Goal: Task Accomplishment & Management: Manage account settings

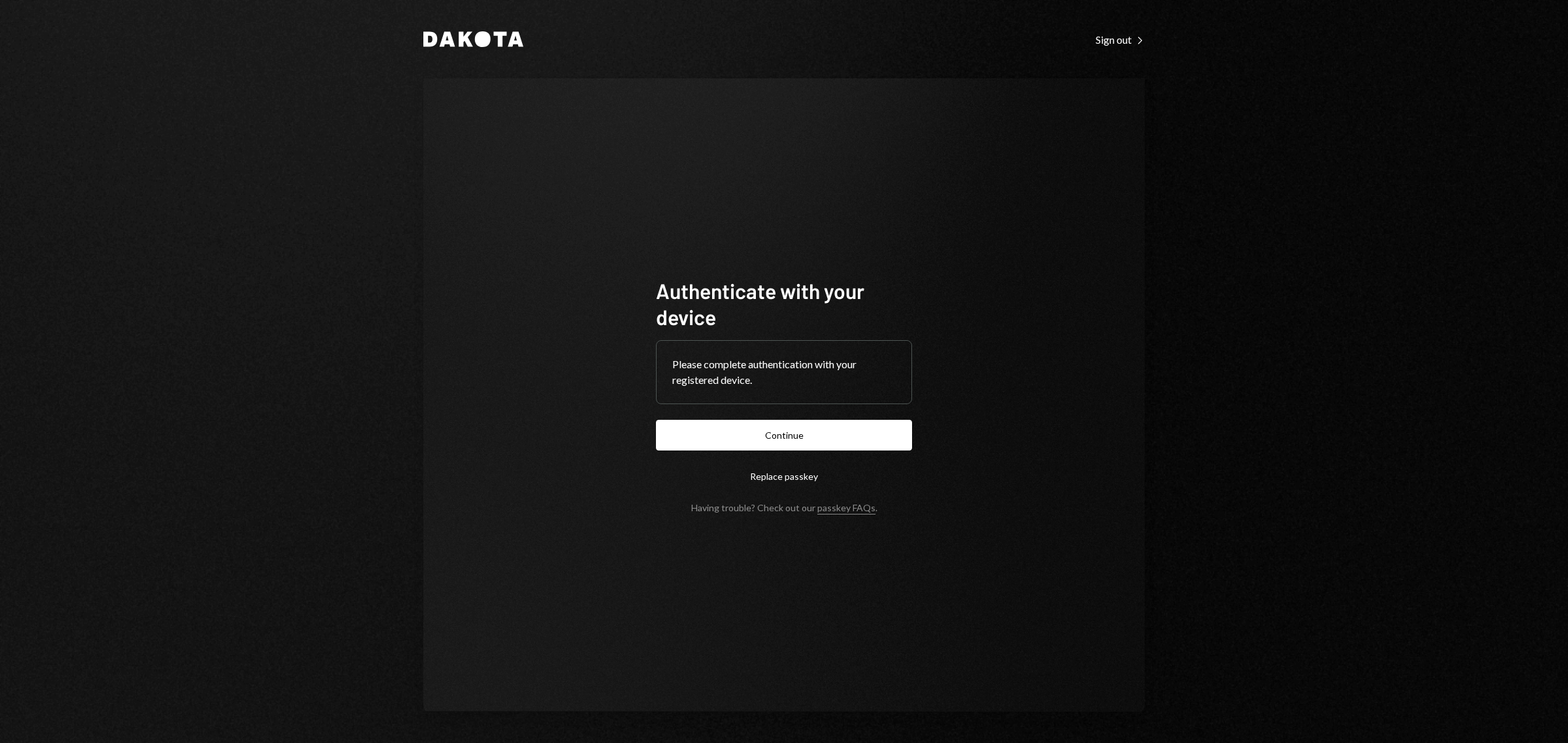
drag, startPoint x: 768, startPoint y: 443, endPoint x: 775, endPoint y: 440, distance: 7.6
click at [775, 442] on button "Continue" at bounding box center [784, 435] width 256 height 31
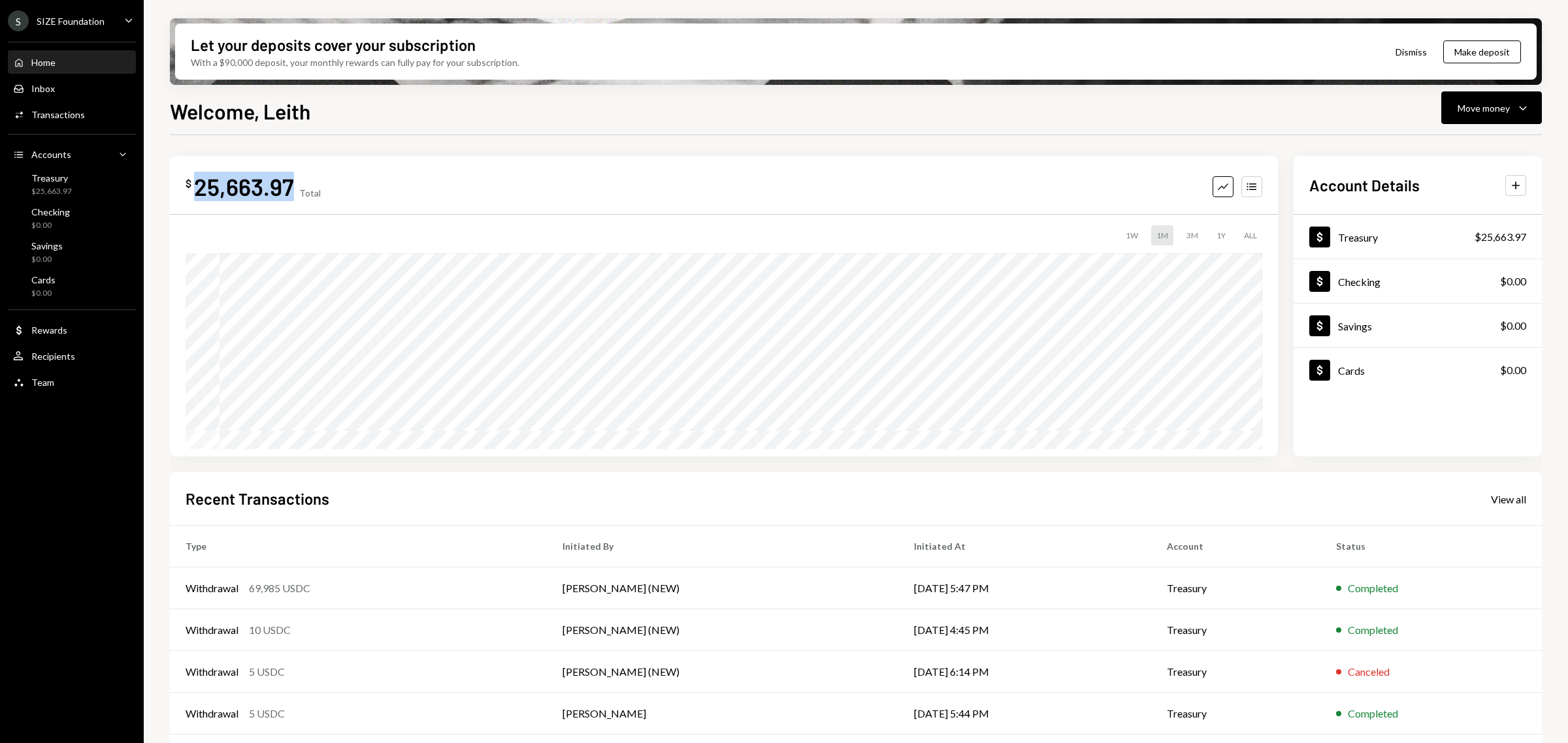
drag, startPoint x: 291, startPoint y: 187, endPoint x: 197, endPoint y: 184, distance: 94.0
click at [197, 184] on div "$ 25,663.97 Total" at bounding box center [253, 186] width 135 height 30
copy div "25,663.97"
click at [92, 184] on div "Treasury $25,663.97" at bounding box center [72, 185] width 118 height 25
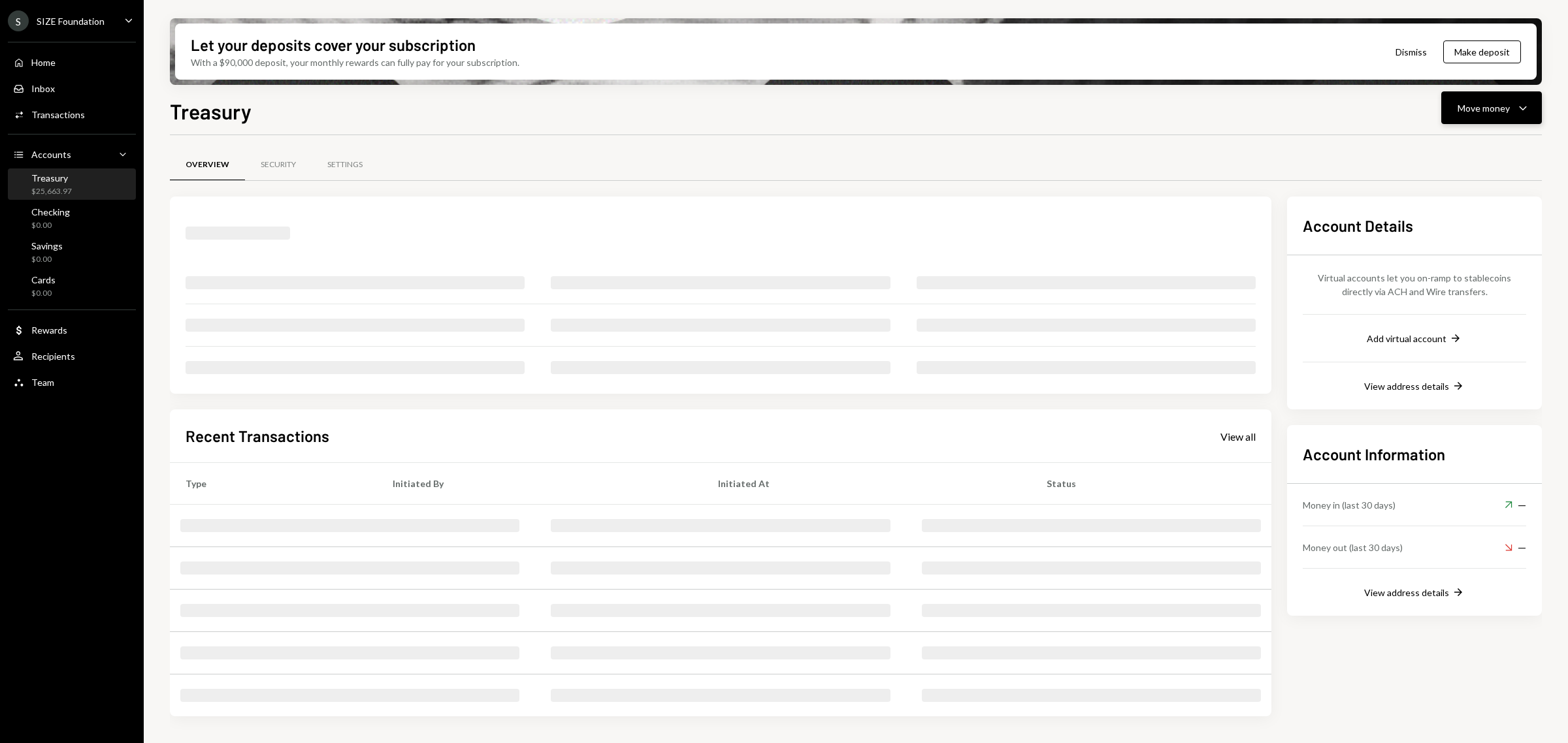
click at [1527, 120] on button "Move money Caret Down" at bounding box center [1492, 108] width 101 height 32
click at [1482, 203] on div "Deposit" at bounding box center [1481, 206] width 95 height 13
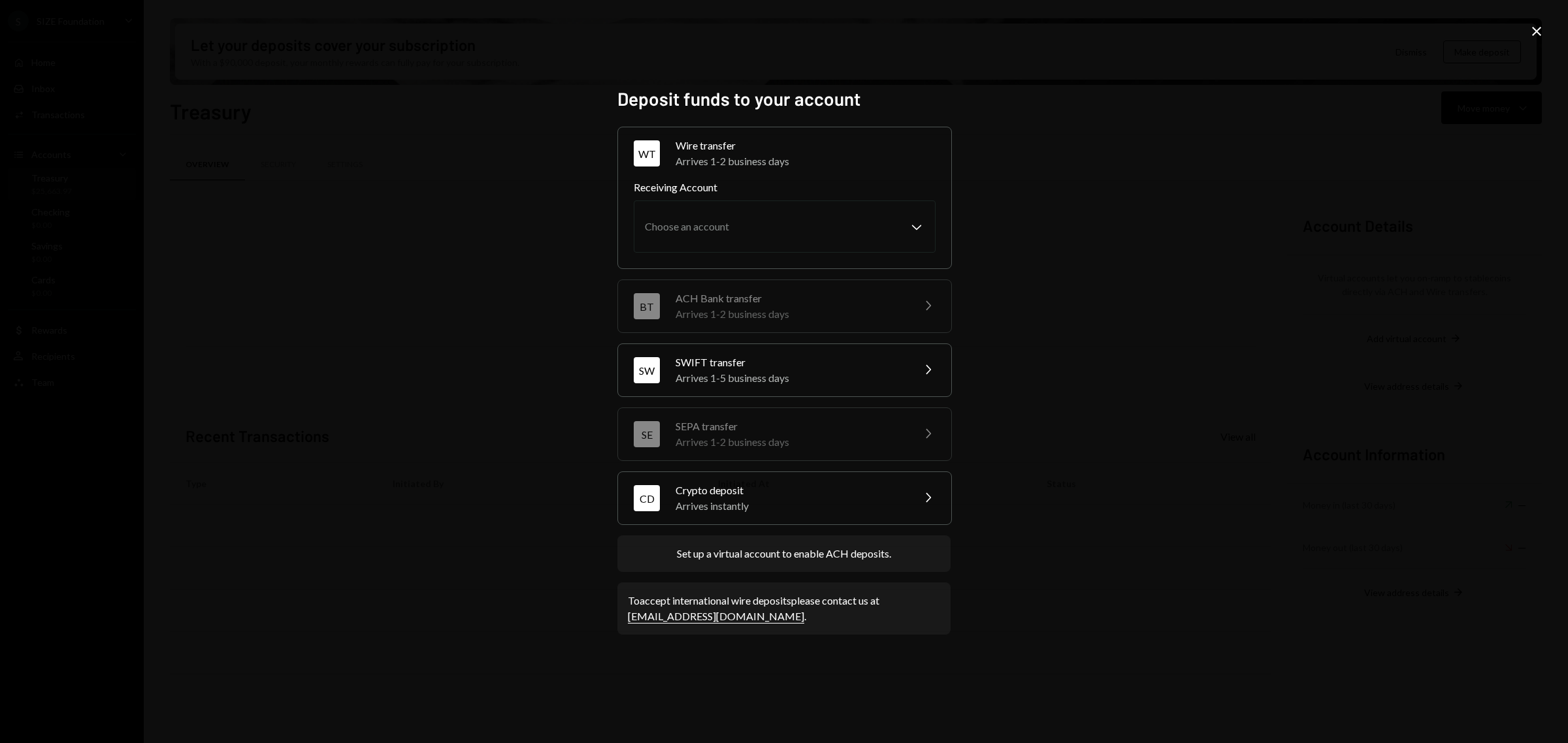
click at [874, 500] on div "Arrives instantly" at bounding box center [790, 506] width 228 height 15
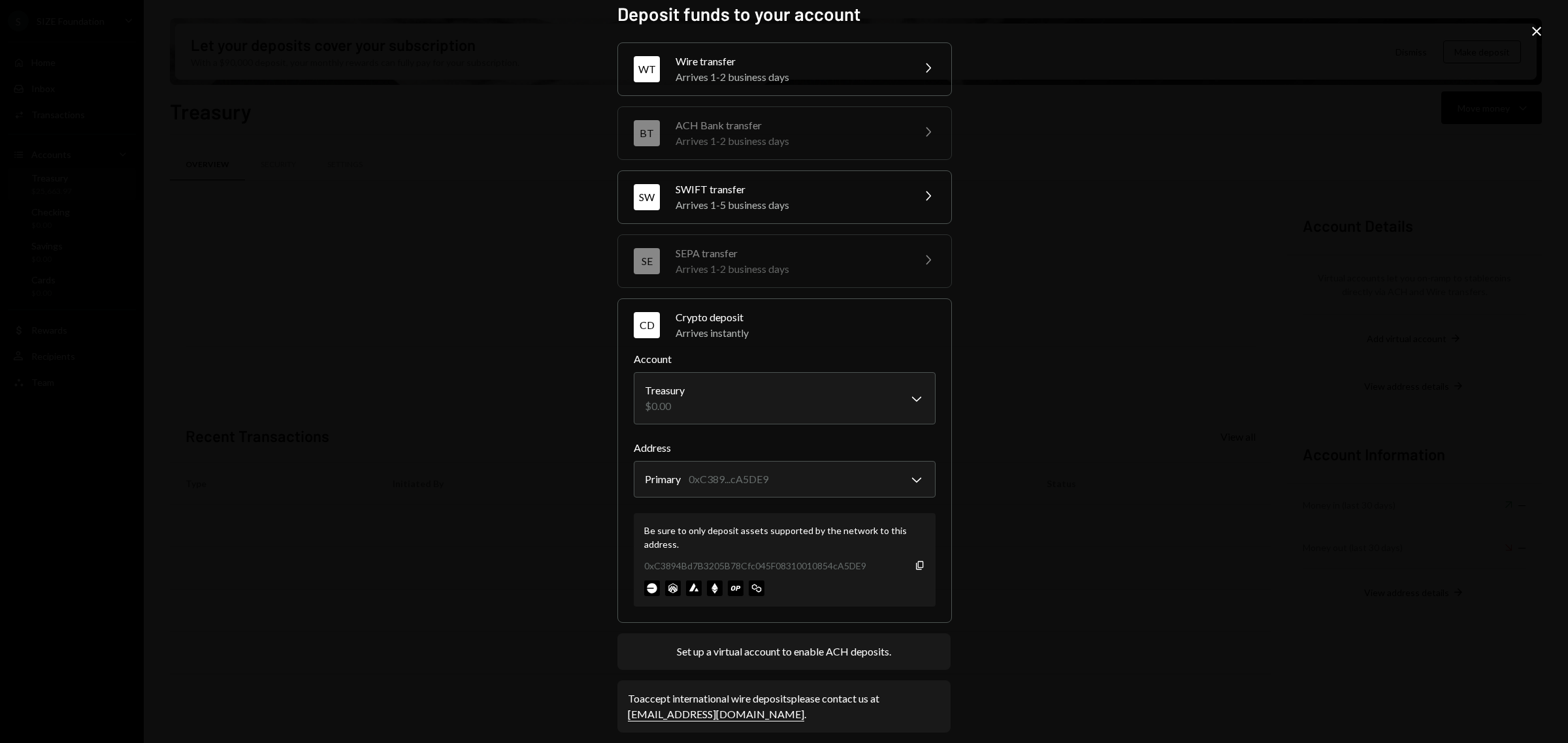
scroll to position [23, 0]
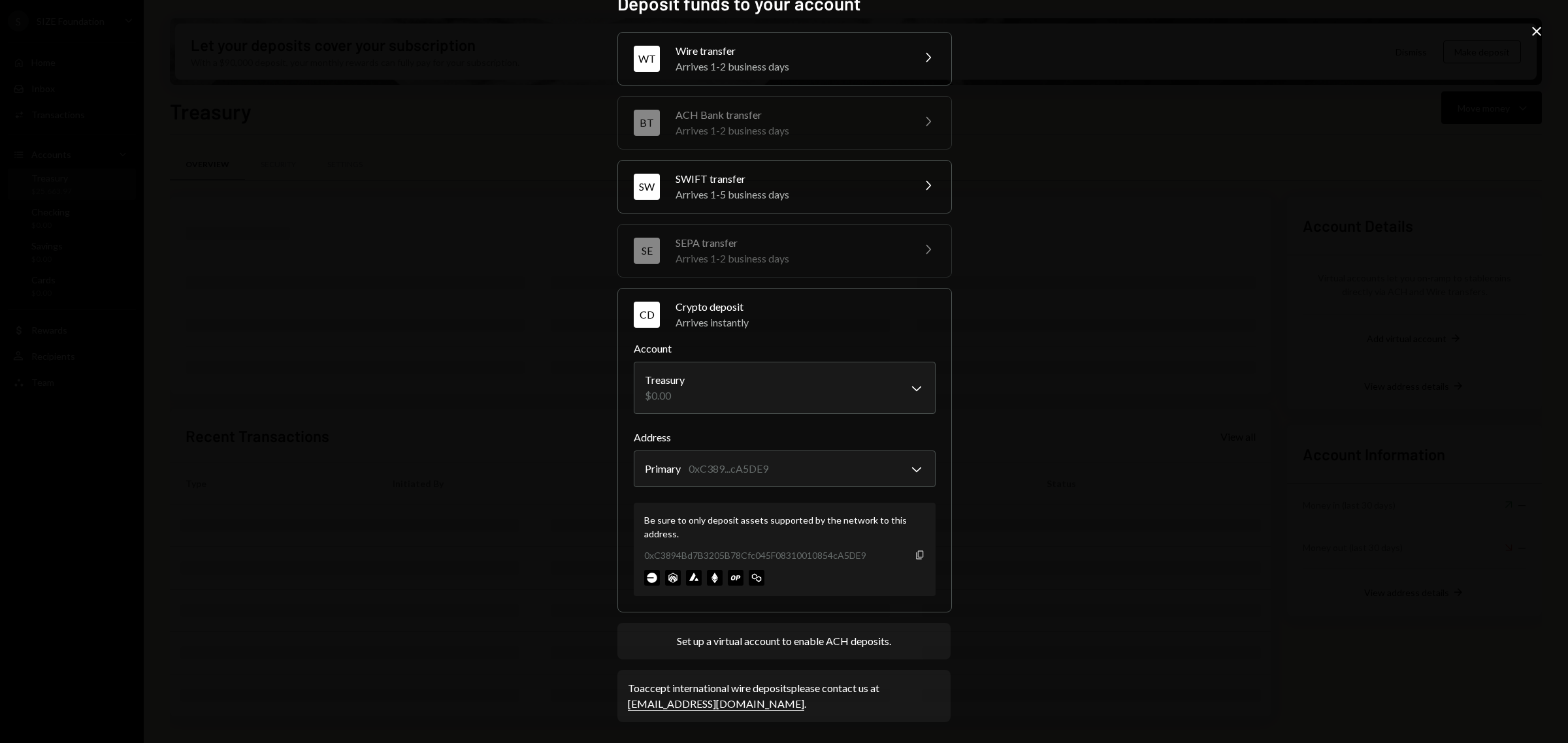
click at [916, 554] on icon "button" at bounding box center [919, 554] width 7 height 8
click at [1546, 31] on div "**********" at bounding box center [784, 372] width 1568 height 743
click at [1536, 34] on icon "Close" at bounding box center [1536, 31] width 15 height 15
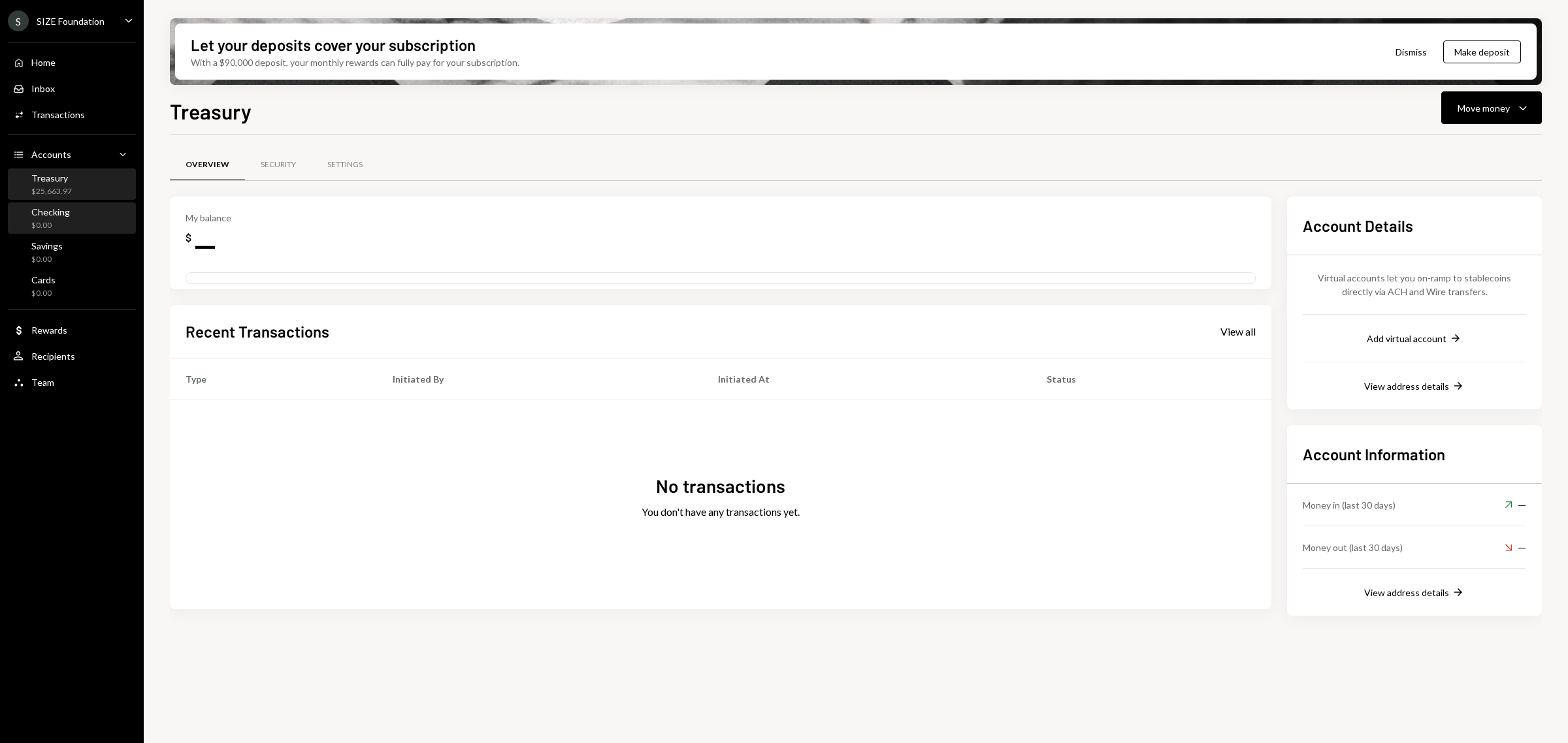
click at [110, 227] on div "Checking $0.00" at bounding box center [72, 219] width 118 height 25
